Goal: Task Accomplishment & Management: Use online tool/utility

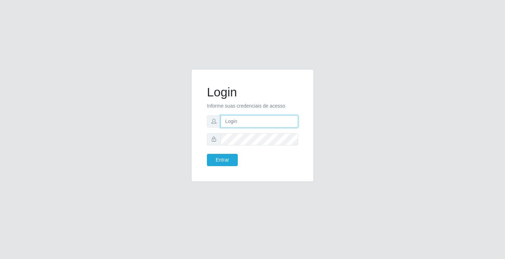
drag, startPoint x: 0, startPoint y: 0, endPoint x: 244, endPoint y: 121, distance: 272.1
click at [244, 121] on input "text" at bounding box center [260, 121] width 78 height 12
type input "william@ideal"
click at [207, 154] on button "Entrar" at bounding box center [222, 160] width 31 height 12
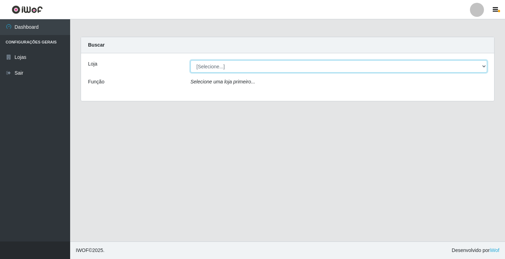
click at [270, 64] on select "[Selecione...] Ideal - Conceição" at bounding box center [339, 66] width 297 height 12
select select "231"
click at [191, 60] on select "[Selecione...] Ideal - Conceição" at bounding box center [339, 66] width 297 height 12
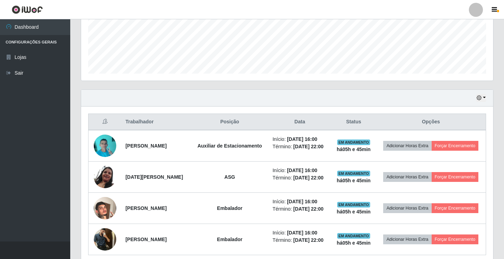
scroll to position [211, 0]
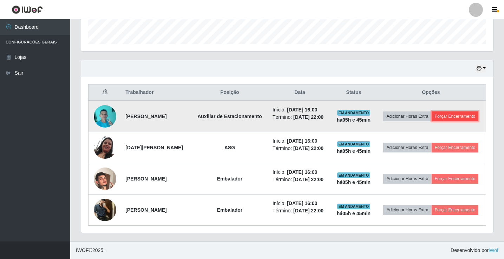
click at [431, 121] on button "Forçar Encerramento" at bounding box center [454, 117] width 47 height 10
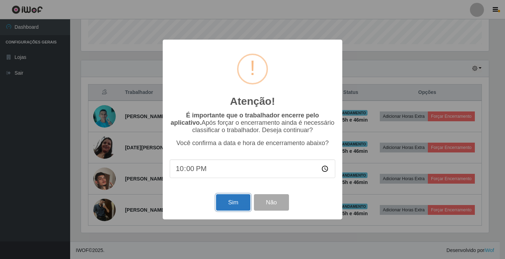
click at [227, 207] on button "Sim" at bounding box center [233, 202] width 34 height 16
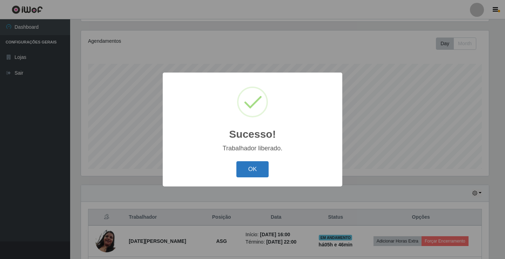
click at [260, 167] on button "OK" at bounding box center [253, 169] width 33 height 16
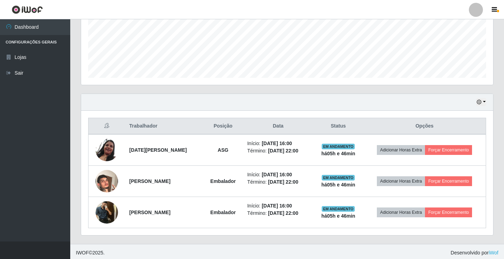
scroll to position [175, 0]
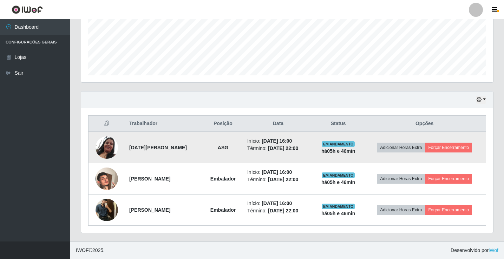
click at [100, 147] on img at bounding box center [106, 148] width 22 height 23
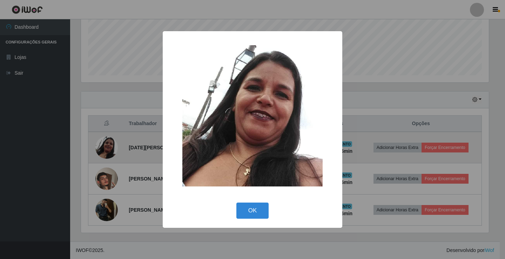
click at [100, 147] on div "× OK Cancel" at bounding box center [252, 129] width 505 height 259
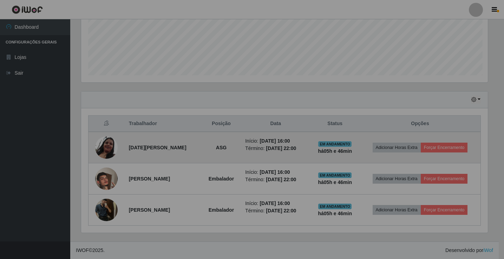
scroll to position [146, 412]
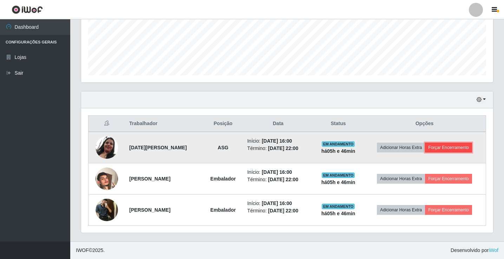
click at [465, 152] on button "Forçar Encerramento" at bounding box center [448, 148] width 47 height 10
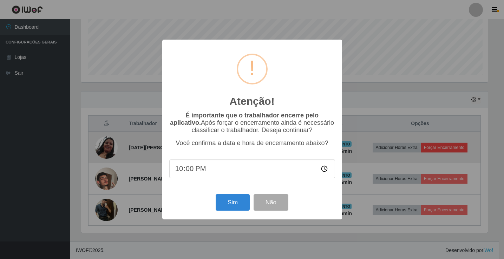
scroll to position [146, 408]
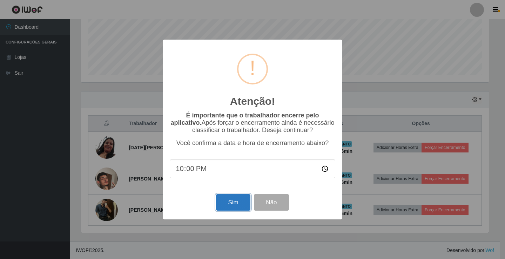
click at [242, 207] on button "Sim" at bounding box center [233, 202] width 34 height 16
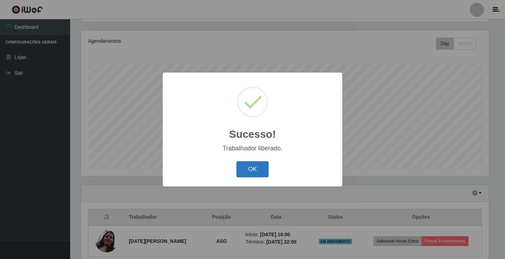
click at [261, 166] on button "OK" at bounding box center [253, 169] width 33 height 16
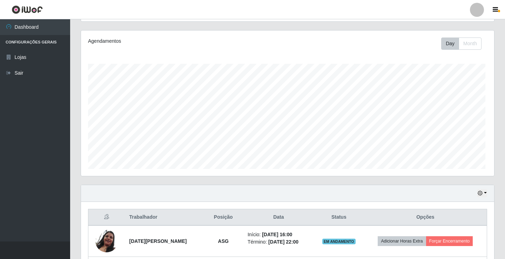
scroll to position [146, 412]
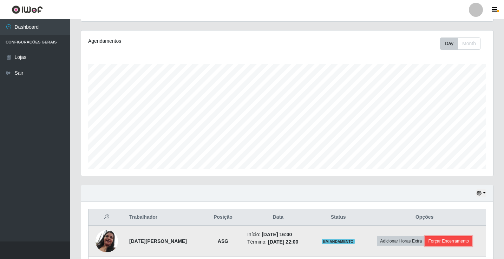
click at [443, 238] on button "Forçar Encerramento" at bounding box center [448, 242] width 47 height 10
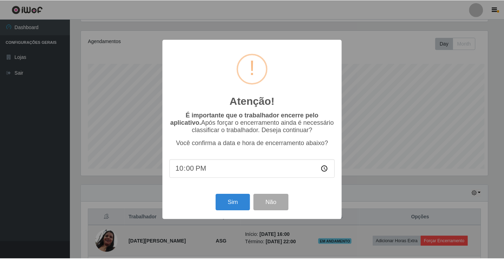
scroll to position [146, 408]
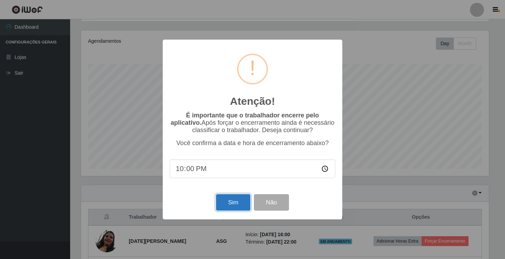
click at [223, 201] on button "Sim" at bounding box center [233, 202] width 34 height 16
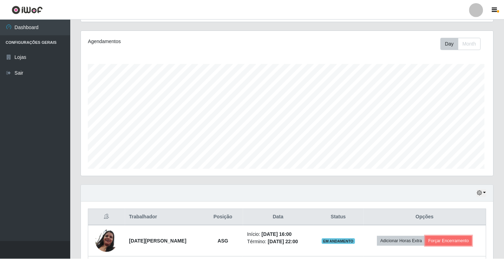
scroll to position [0, 0]
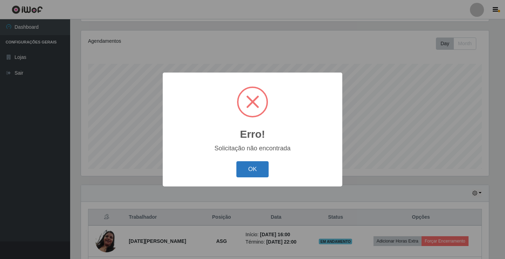
click at [247, 172] on button "OK" at bounding box center [253, 169] width 33 height 16
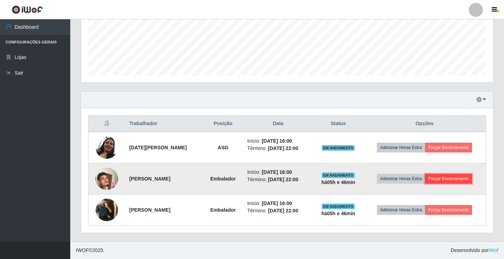
click at [443, 179] on button "Forçar Encerramento" at bounding box center [448, 179] width 47 height 10
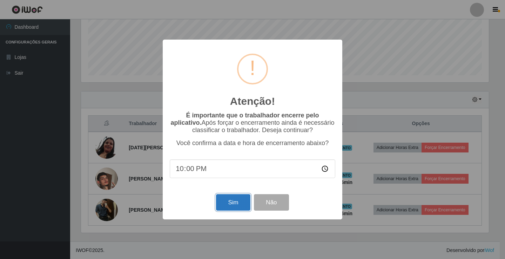
click at [244, 208] on button "Sim" at bounding box center [233, 202] width 34 height 16
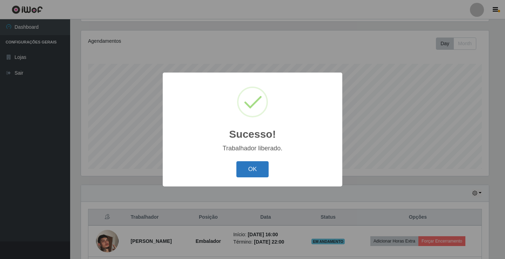
click at [247, 169] on button "OK" at bounding box center [253, 169] width 33 height 16
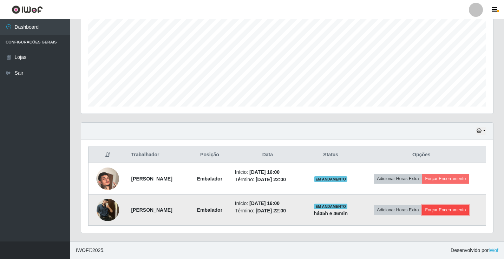
click at [445, 212] on button "Forçar Encerramento" at bounding box center [445, 210] width 47 height 10
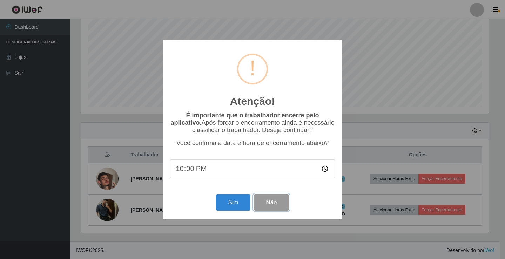
click at [264, 203] on button "Não" at bounding box center [271, 202] width 35 height 16
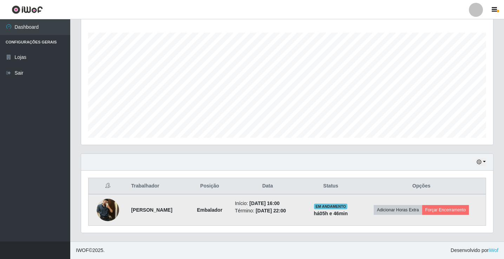
click at [103, 212] on img at bounding box center [108, 210] width 22 height 30
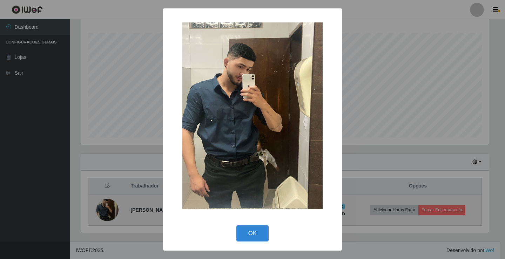
click at [103, 212] on div "× OK Cancel" at bounding box center [252, 129] width 505 height 259
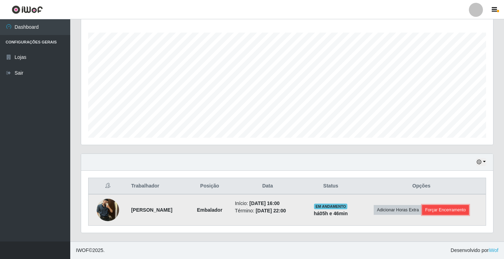
click at [462, 207] on button "Forçar Encerramento" at bounding box center [445, 210] width 47 height 10
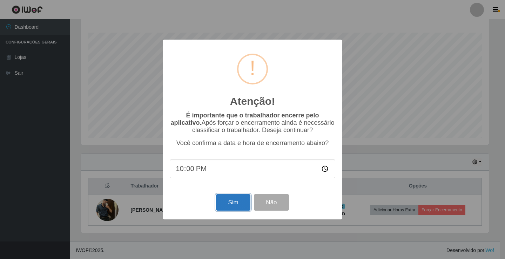
click at [229, 206] on button "Sim" at bounding box center [233, 202] width 34 height 16
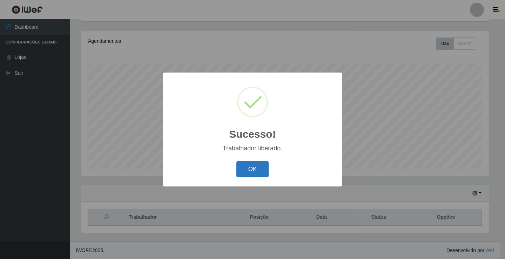
click at [253, 168] on button "OK" at bounding box center [253, 169] width 33 height 16
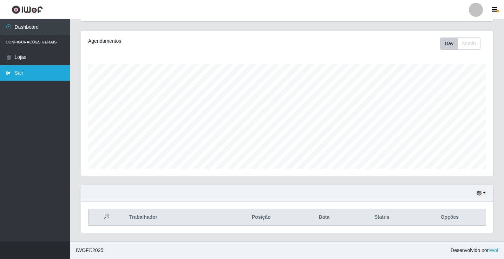
click at [15, 75] on link "Sair" at bounding box center [35, 73] width 70 height 16
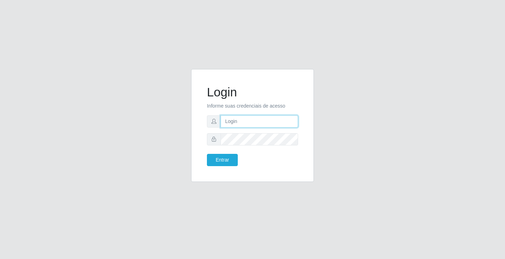
click at [260, 124] on input "text" at bounding box center [260, 121] width 78 height 12
type input "ediane@ideal"
click at [207, 154] on button "Entrar" at bounding box center [222, 160] width 31 height 12
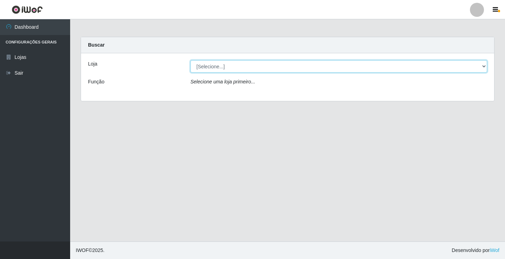
click at [219, 71] on select "[Selecione...] Ideal - Conceição" at bounding box center [339, 66] width 297 height 12
select select "231"
click at [191, 60] on select "[Selecione...] Ideal - Conceição" at bounding box center [339, 66] width 297 height 12
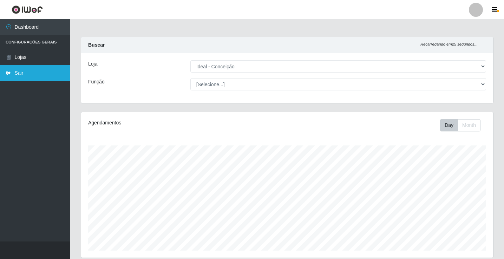
click at [9, 73] on icon at bounding box center [9, 73] width 6 height 5
